Goal: Communication & Community: Connect with others

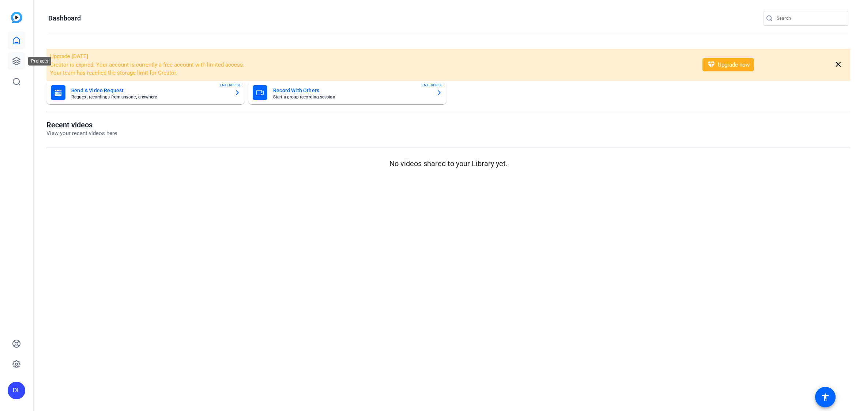
click at [19, 67] on link at bounding box center [17, 61] width 18 height 18
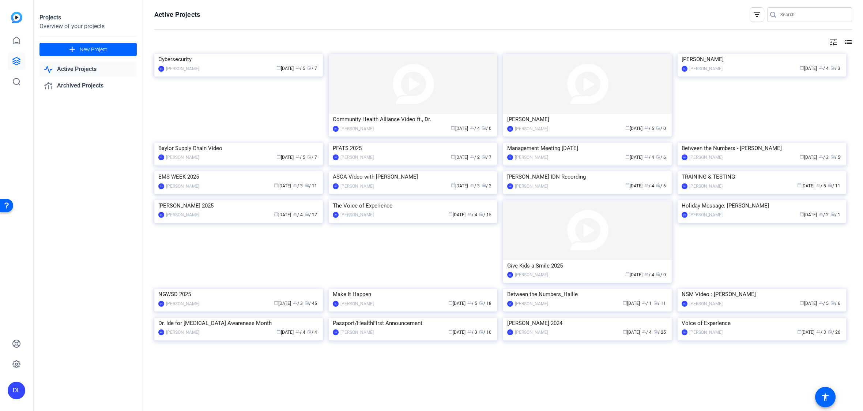
click at [164, 54] on img at bounding box center [238, 54] width 169 height 0
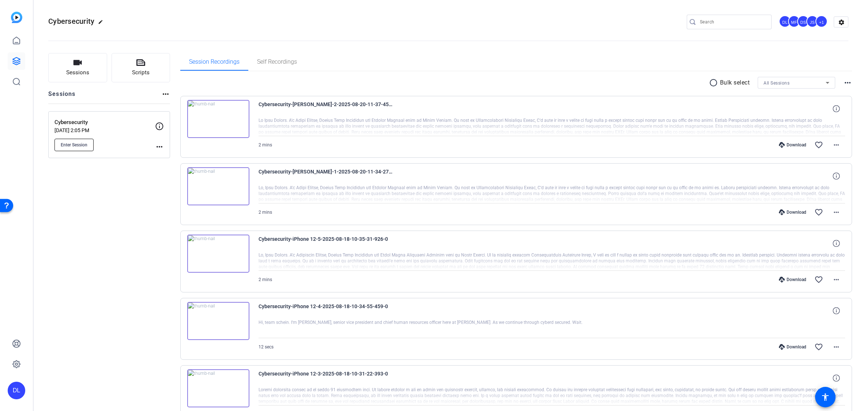
click at [85, 146] on span "Enter Session" at bounding box center [74, 145] width 27 height 6
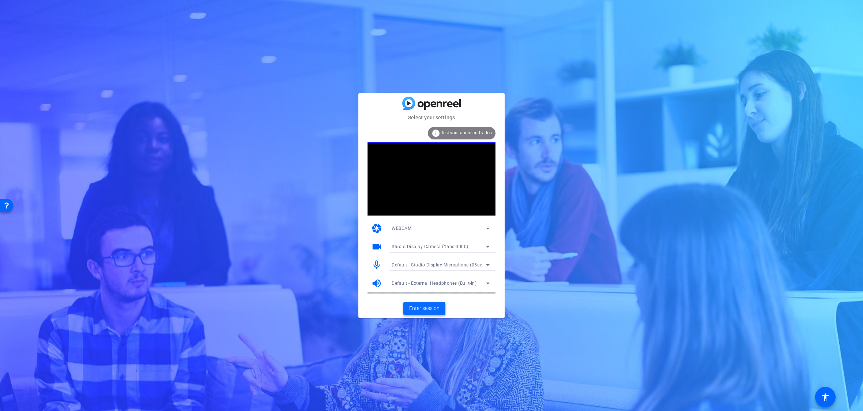
click at [412, 312] on span at bounding box center [424, 309] width 42 height 18
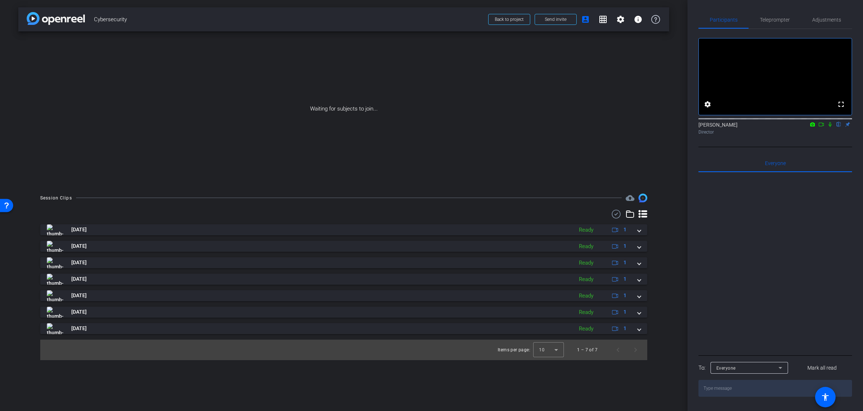
click at [822, 127] on icon at bounding box center [822, 124] width 6 height 5
drag, startPoint x: 839, startPoint y: 135, endPoint x: 809, endPoint y: 170, distance: 45.9
click at [838, 127] on icon at bounding box center [839, 124] width 6 height 5
click at [560, 18] on span "Send invite" at bounding box center [556, 19] width 22 height 6
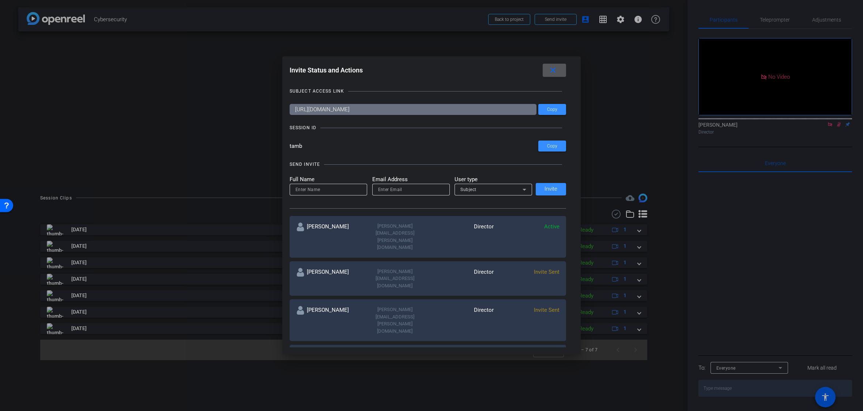
click at [552, 74] on mat-icon "close" at bounding box center [553, 70] width 9 height 9
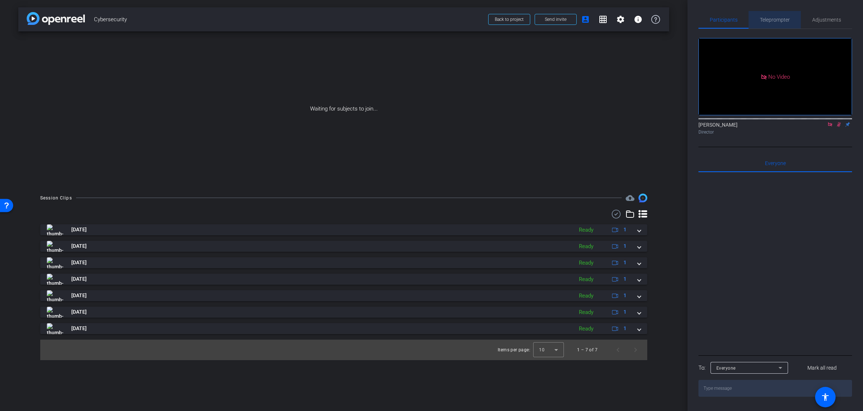
click at [782, 21] on span "Teleprompter" at bounding box center [775, 19] width 30 height 5
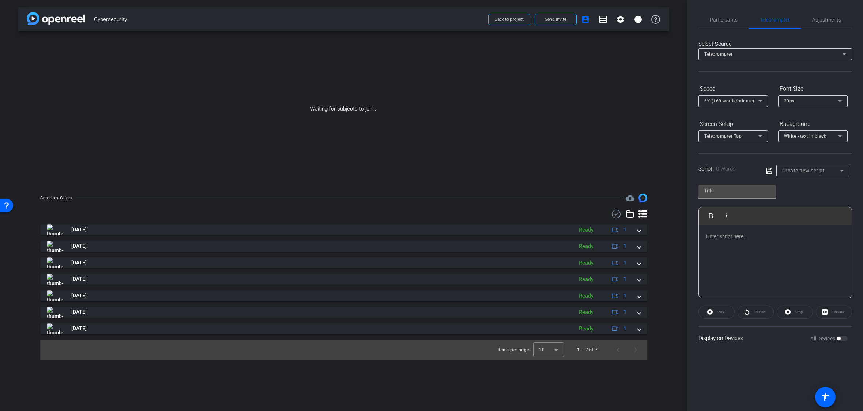
click at [749, 237] on p at bounding box center [775, 236] width 138 height 8
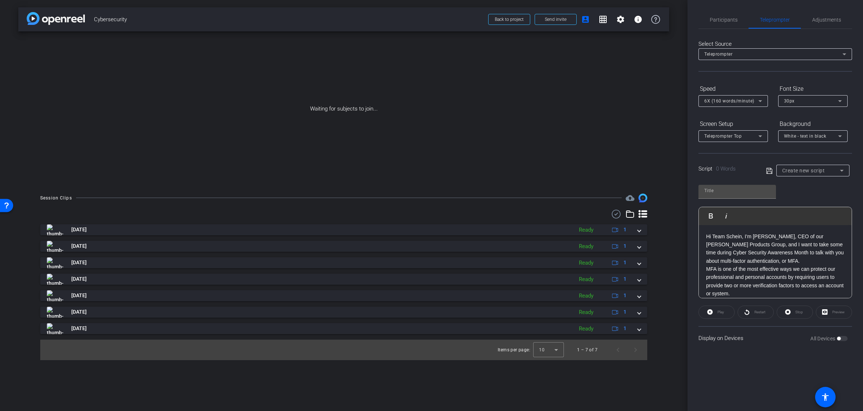
scroll to position [147, 0]
click at [724, 193] on input "text" at bounding box center [738, 190] width 66 height 9
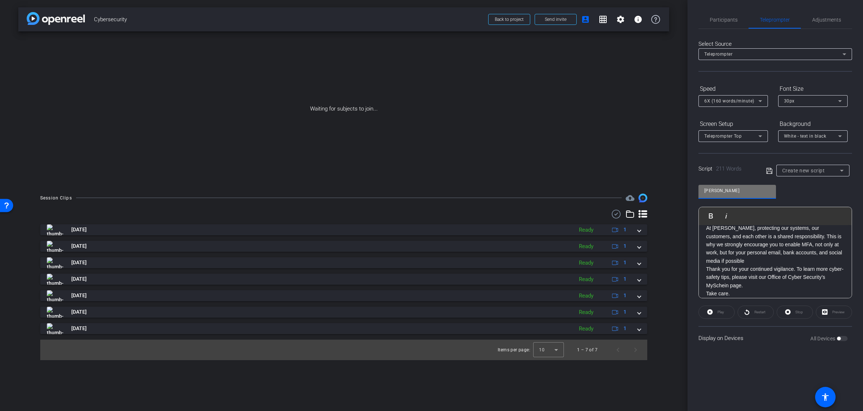
type input "TOM"
click at [770, 172] on icon at bounding box center [769, 170] width 7 height 9
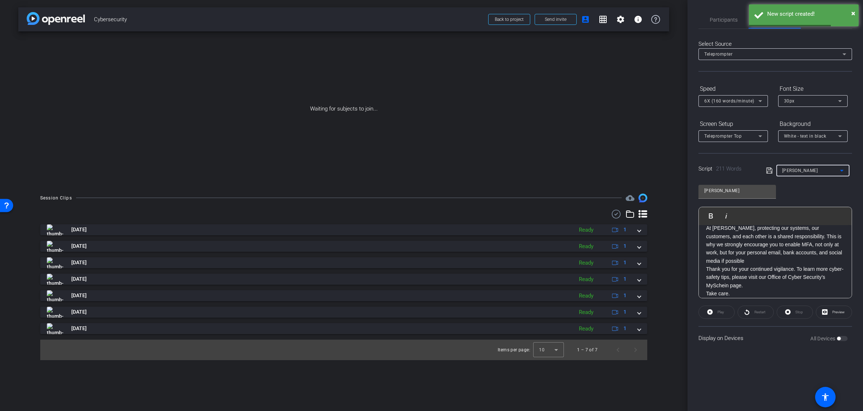
click at [844, 170] on icon at bounding box center [842, 170] width 9 height 9
click at [844, 170] on div at bounding box center [431, 205] width 863 height 411
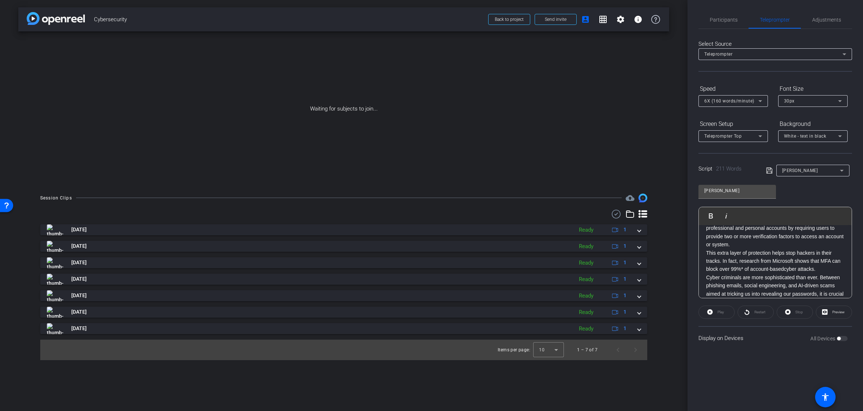
scroll to position [0, 0]
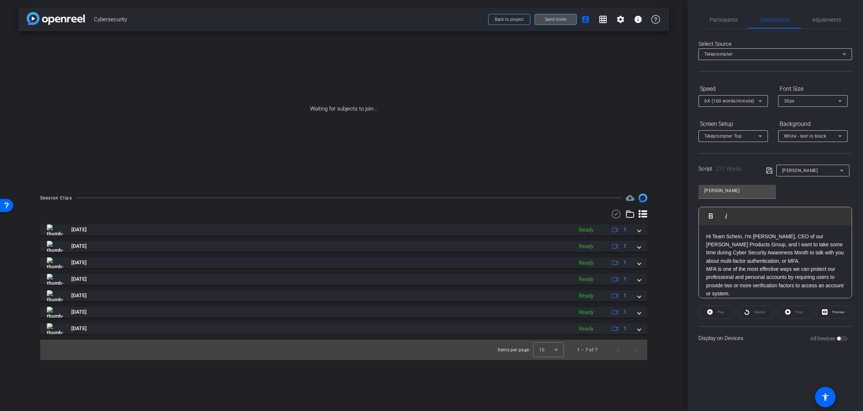
click at [550, 21] on span "Send invite" at bounding box center [556, 19] width 22 height 6
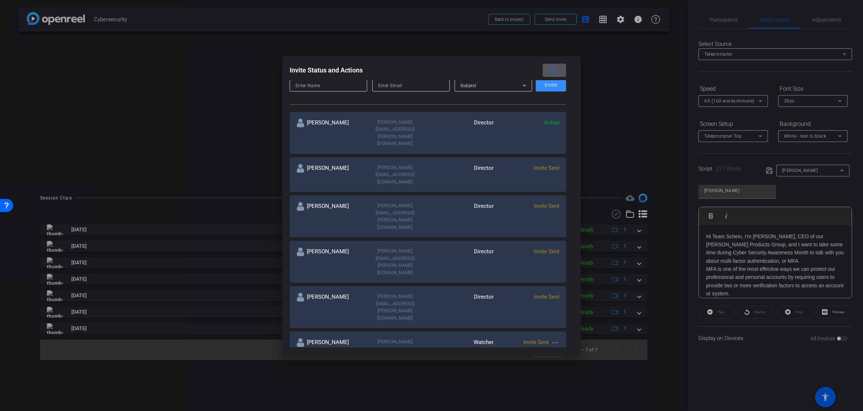
scroll to position [105, 0]
click at [556, 337] on mat-icon "more_horiz" at bounding box center [555, 341] width 9 height 9
click at [565, 271] on span "Re-Send Invite" at bounding box center [584, 270] width 55 height 9
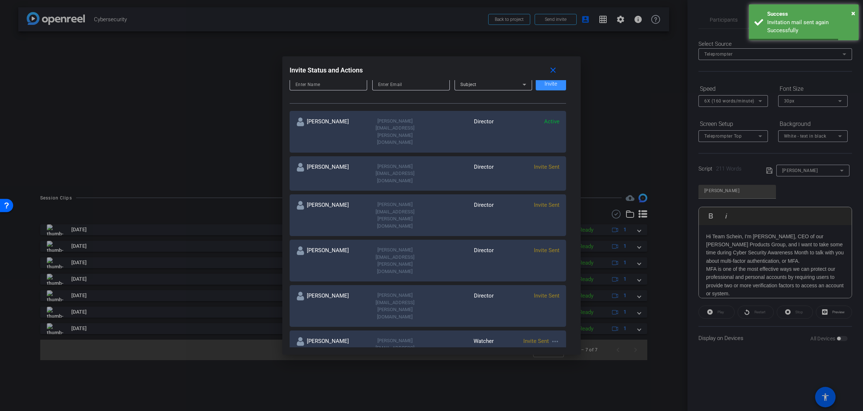
click at [558, 382] on mat-icon "more_horiz" at bounding box center [555, 386] width 9 height 9
click at [563, 298] on span "Re-Send Invite" at bounding box center [584, 296] width 55 height 9
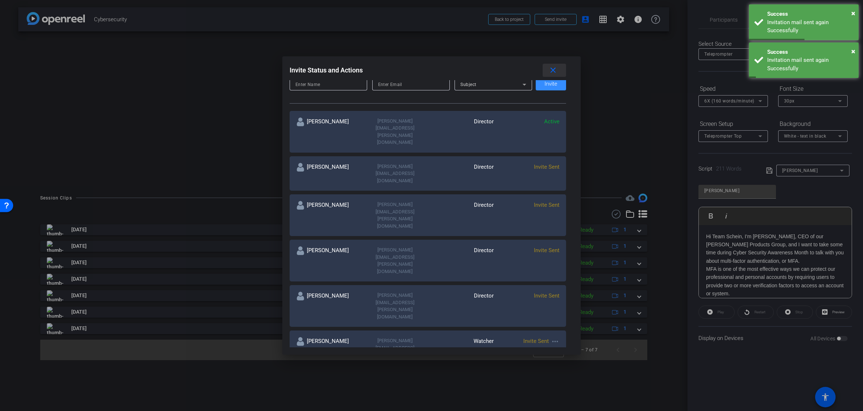
click at [553, 71] on mat-icon "close" at bounding box center [553, 70] width 9 height 9
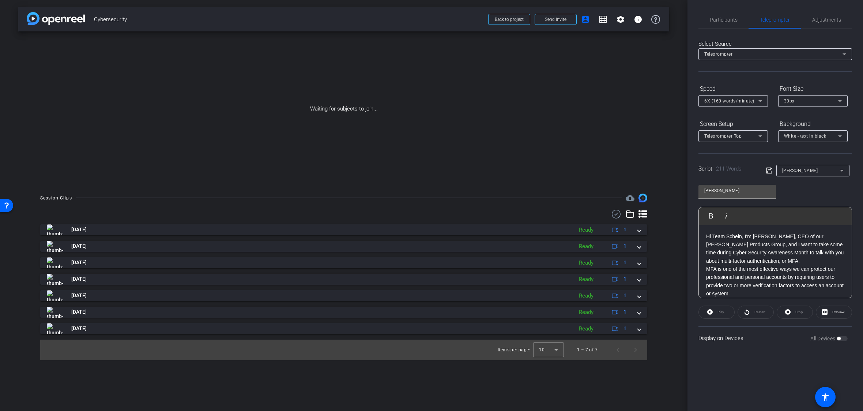
click at [770, 170] on icon at bounding box center [769, 170] width 7 height 9
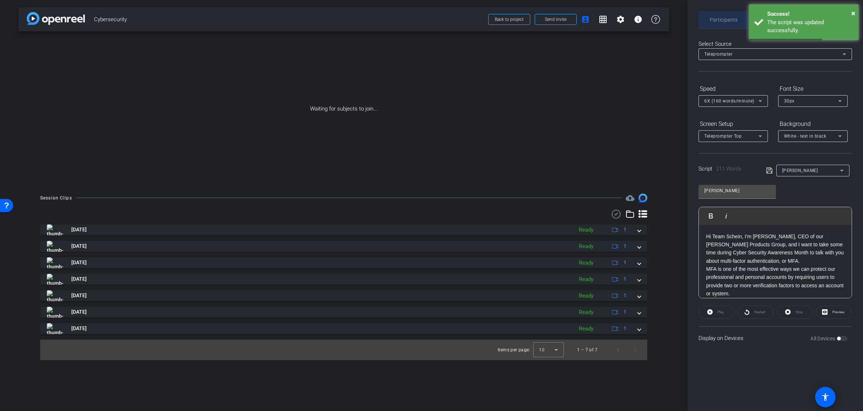
click at [725, 20] on span "Participants" at bounding box center [724, 19] width 28 height 5
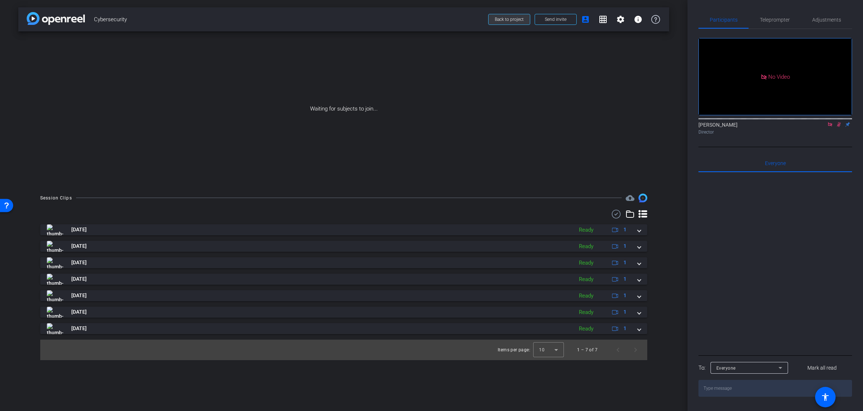
click at [507, 21] on span "Back to project" at bounding box center [509, 19] width 29 height 5
